Goal: Task Accomplishment & Management: Manage account settings

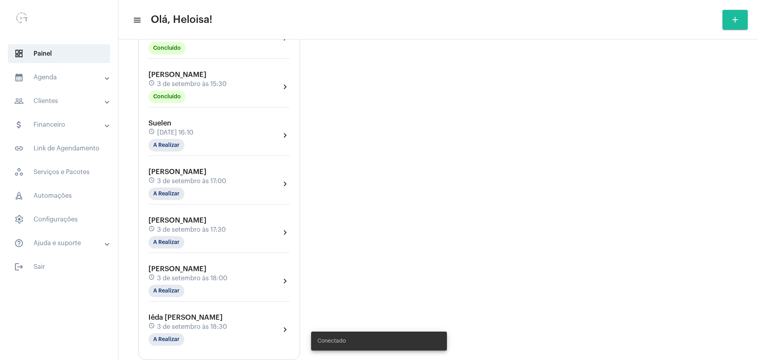
scroll to position [493, 0]
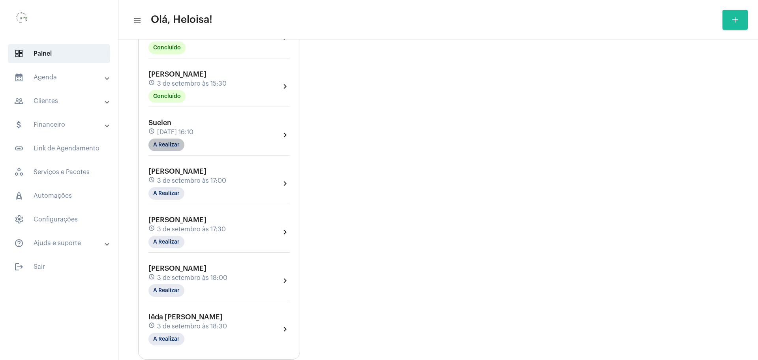
click at [168, 148] on mat-chip "A Realizar" at bounding box center [166, 145] width 36 height 13
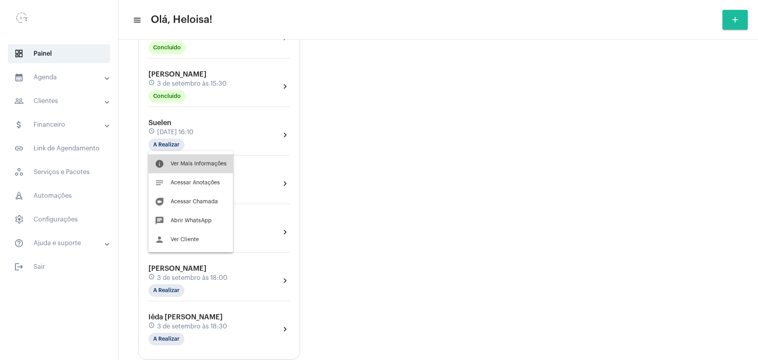
click at [199, 167] on button "info Ver Mais Informações" at bounding box center [190, 163] width 84 height 19
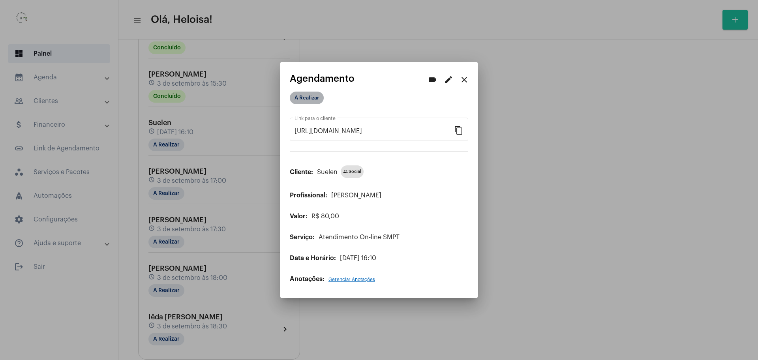
click at [311, 99] on mat-chip "A Realizar" at bounding box center [307, 98] width 34 height 13
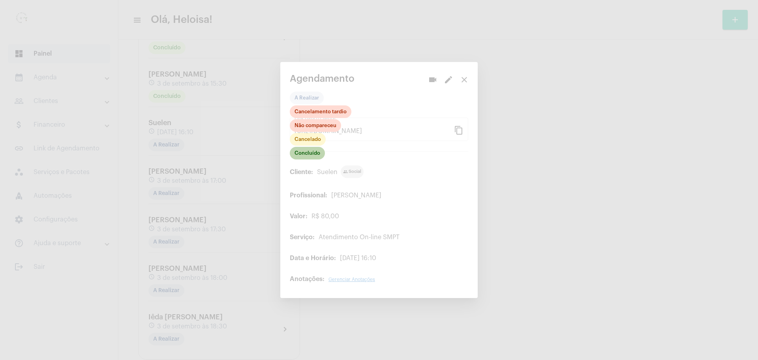
click at [299, 156] on mat-chip "Concluído" at bounding box center [307, 153] width 35 height 13
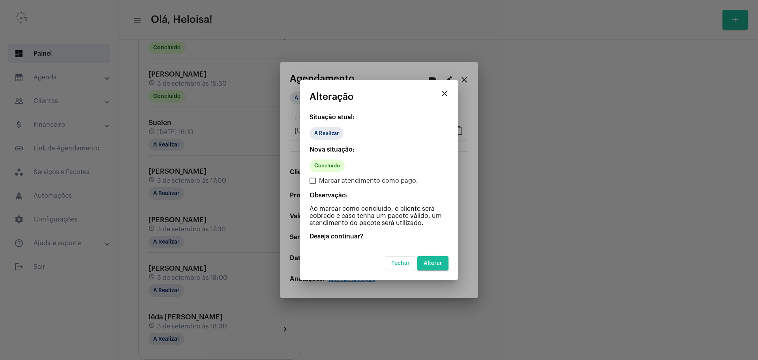
click at [437, 265] on span "Alterar" at bounding box center [432, 263] width 19 height 6
